Goal: Information Seeking & Learning: Learn about a topic

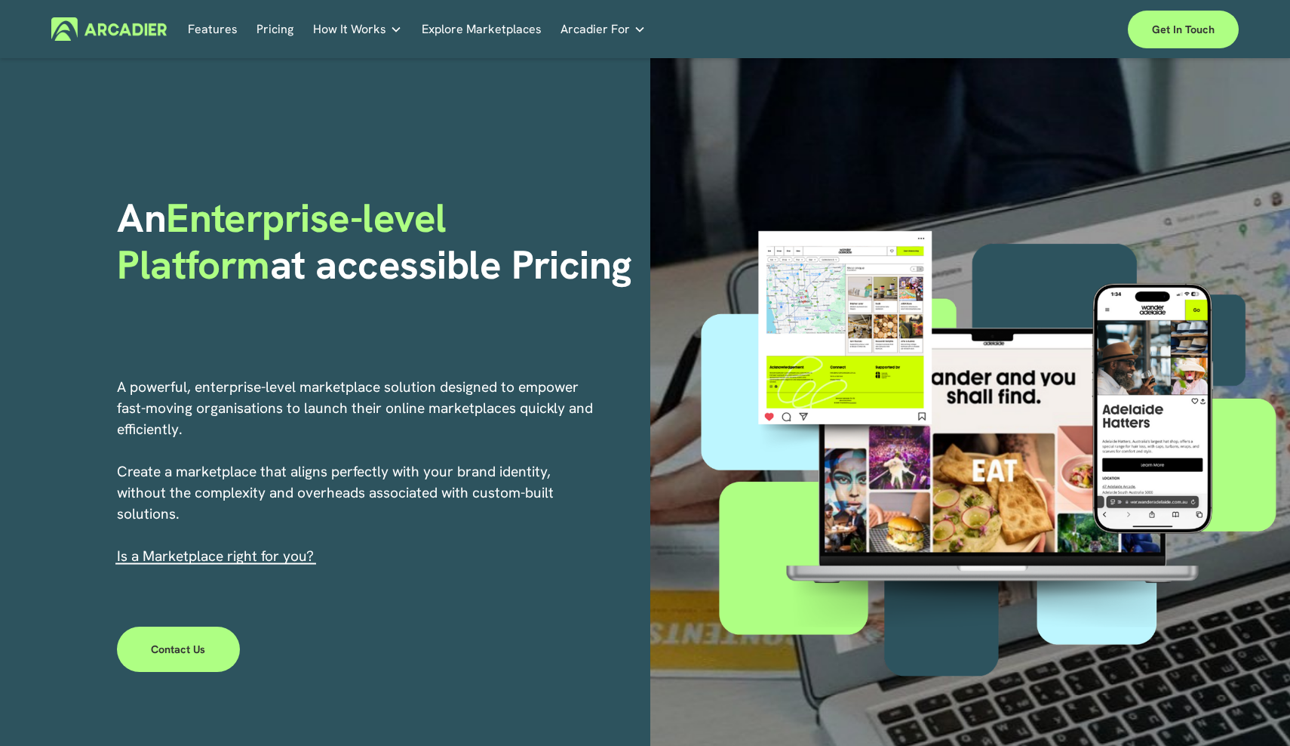
click at [221, 24] on link "Features" at bounding box center [213, 28] width 50 height 23
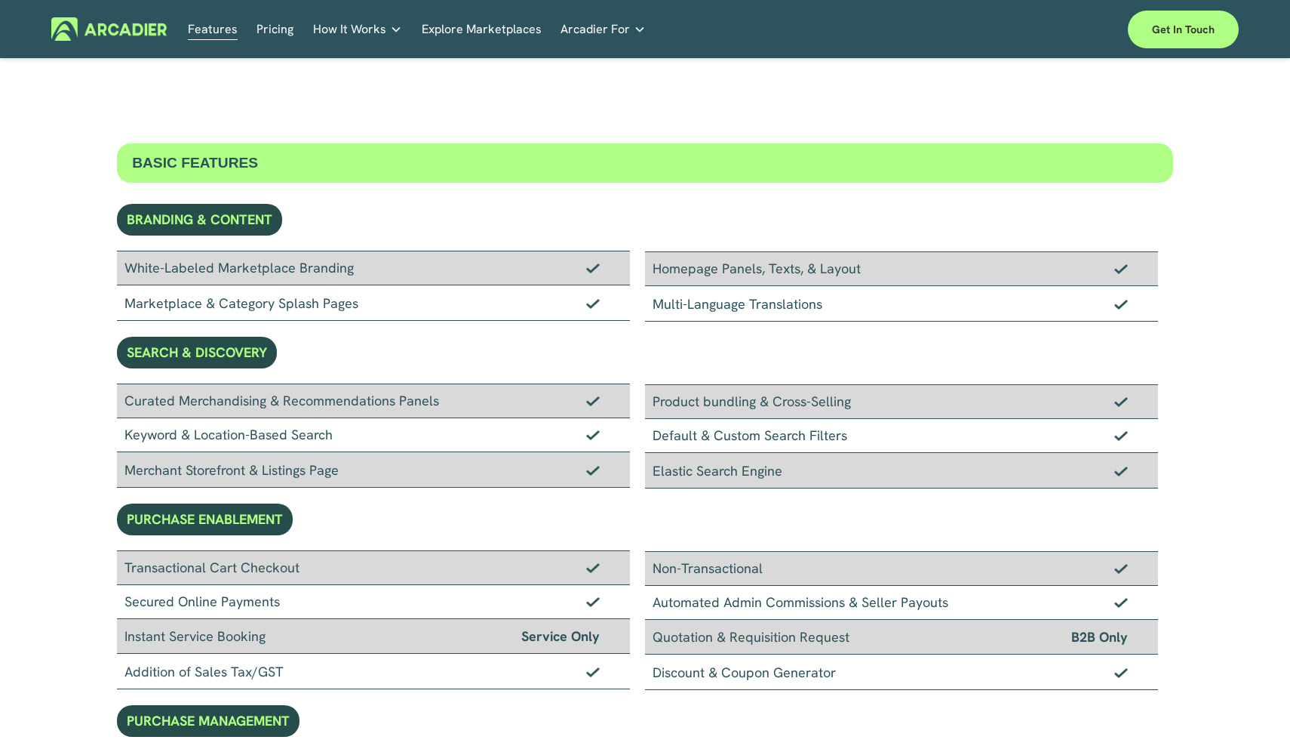
click at [268, 32] on link "Pricing" at bounding box center [275, 28] width 37 height 23
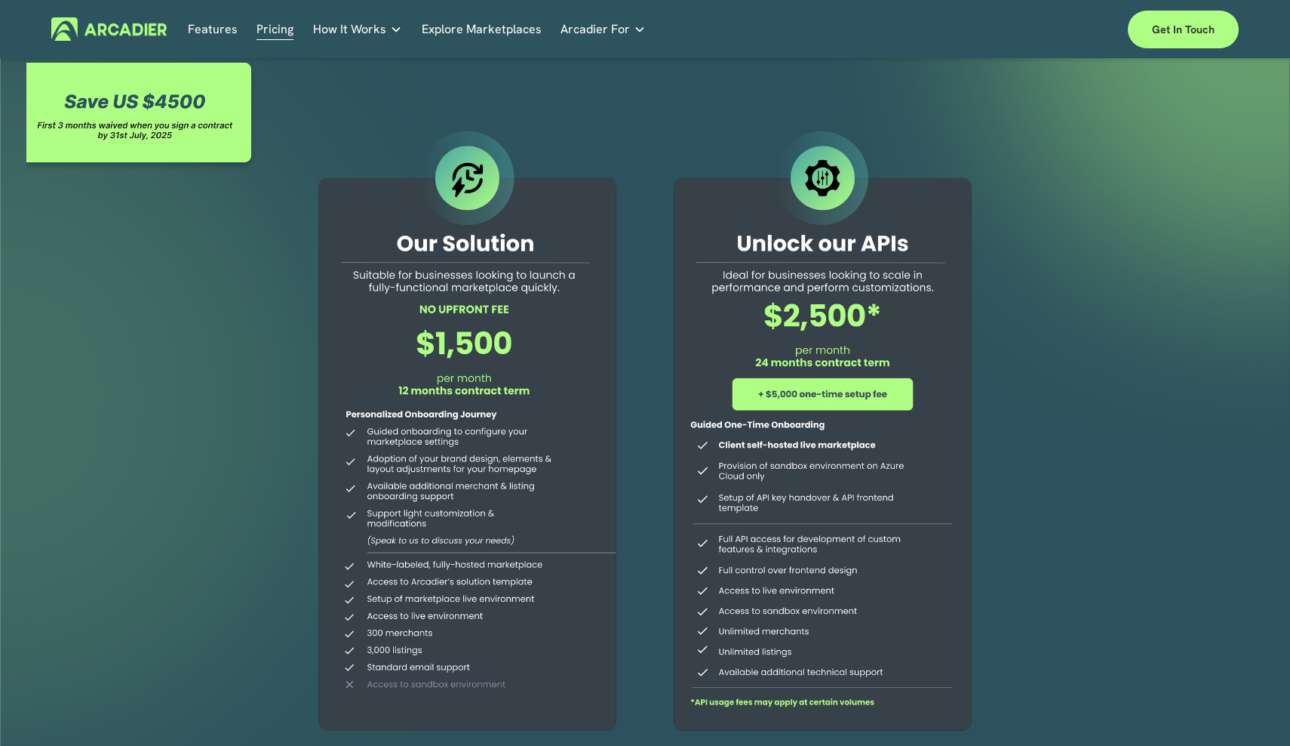
click at [458, 27] on link "Explore Marketplaces" at bounding box center [482, 28] width 120 height 23
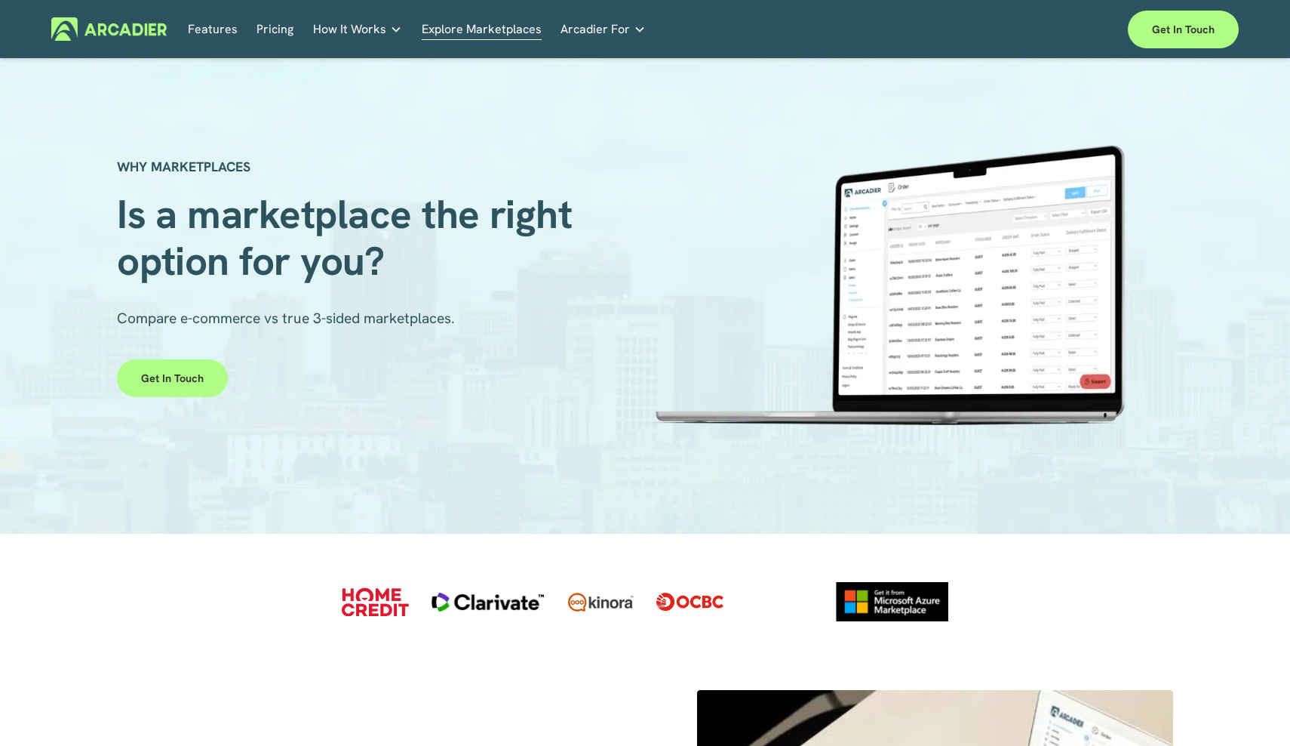
click at [0, 0] on link "Automotive Associations We power automotive association member services seamles…" at bounding box center [0, 0] width 0 height 0
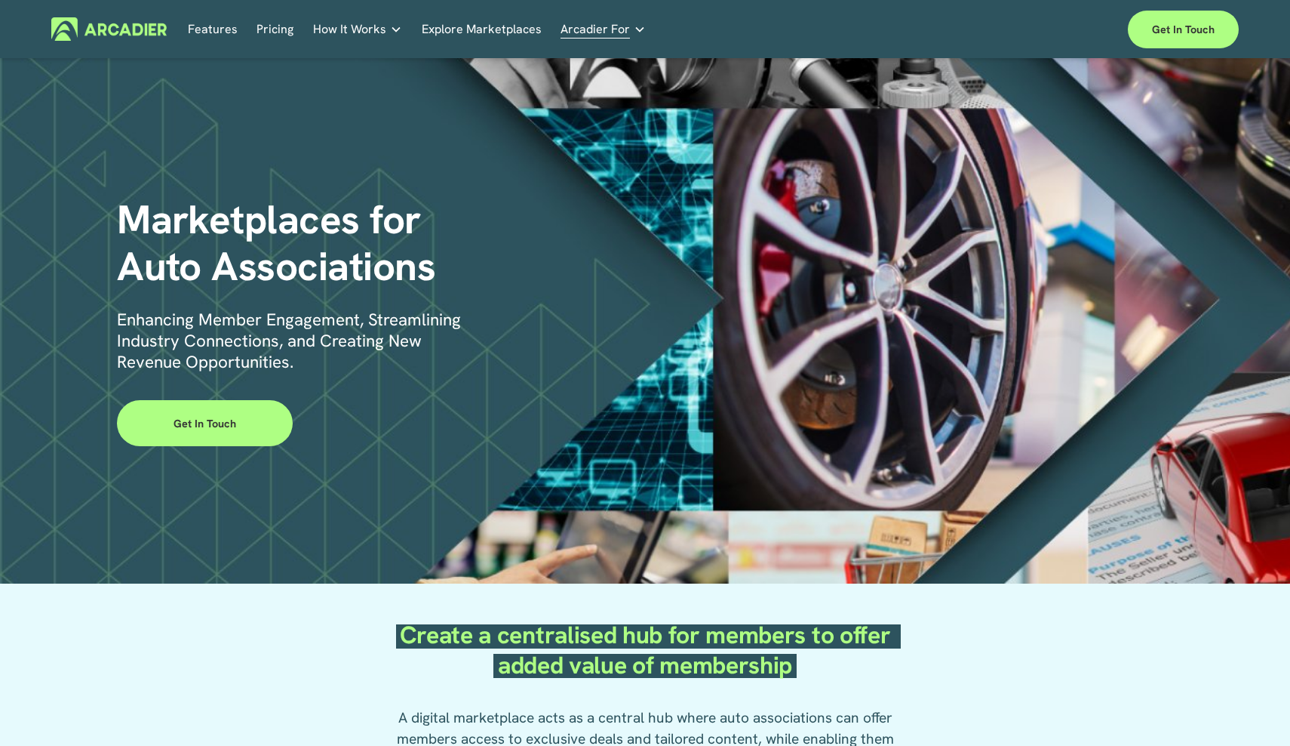
click at [594, 189] on div "Marketplaces for Auto Associations Enhancing Member Engagement, Streamlining In…" at bounding box center [645, 321] width 1290 height 522
